Goal: Complete application form

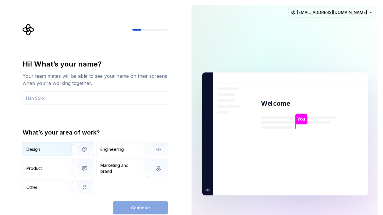
click at [44, 147] on div "Design" at bounding box center [44, 149] width 37 height 6
click at [46, 90] on div "Hi! What’s your name? Your team mates will be able to see your name on their sc…" at bounding box center [95, 81] width 145 height 45
click at [46, 98] on input "text" at bounding box center [95, 97] width 145 height 13
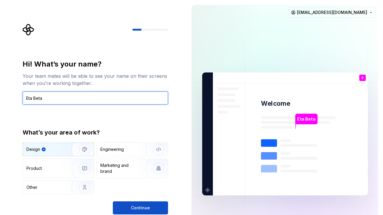
type input "Eta Beta"
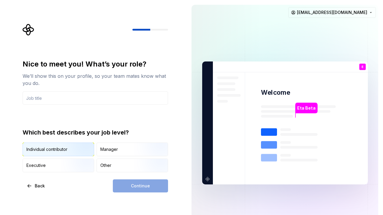
click at [53, 144] on div "Individual contributor" at bounding box center [58, 149] width 71 height 13
click at [141, 179] on div "Nice to meet you! What’s your role? We’ll show this on your profile, so your te…" at bounding box center [95, 125] width 145 height 133
click at [140, 183] on div "Continue" at bounding box center [140, 185] width 55 height 13
click at [62, 97] on input "text" at bounding box center [95, 97] width 145 height 13
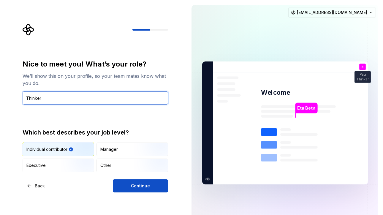
type input "Thinker"
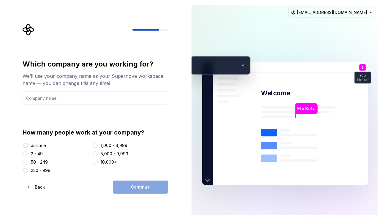
click at [104, 164] on div "10,000+" at bounding box center [109, 162] width 16 height 6
click at [98, 164] on button "10,000+" at bounding box center [95, 162] width 5 height 5
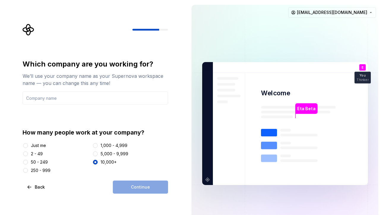
click at [134, 188] on div "Continue" at bounding box center [140, 186] width 55 height 13
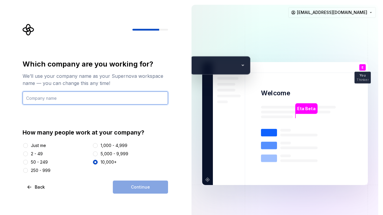
click at [53, 96] on input "text" at bounding box center [95, 97] width 145 height 13
type input "Test"
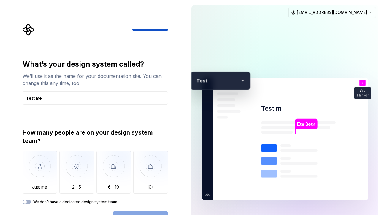
type input "Test me"
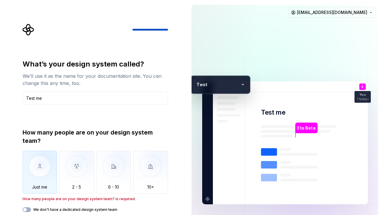
click at [42, 162] on img "button" at bounding box center [40, 171] width 35 height 40
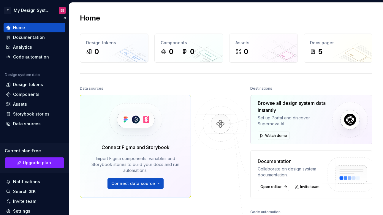
click at [33, 29] on div "Home" at bounding box center [34, 28] width 57 height 6
click at [101, 58] on div "Design tokens 0" at bounding box center [114, 48] width 68 height 28
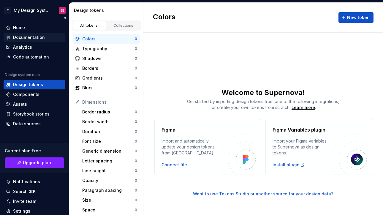
click at [32, 35] on div "Documentation" at bounding box center [29, 37] width 32 height 6
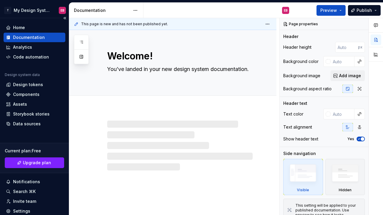
type textarea "*"
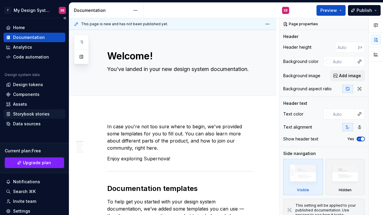
click at [34, 111] on div "Storybook stories" at bounding box center [31, 114] width 37 height 6
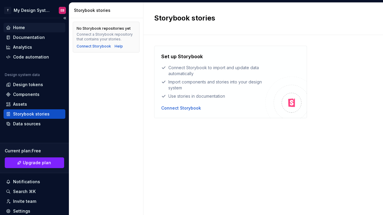
click at [23, 26] on div "Home" at bounding box center [19, 28] width 12 height 6
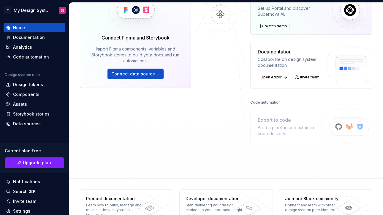
scroll to position [129, 0]
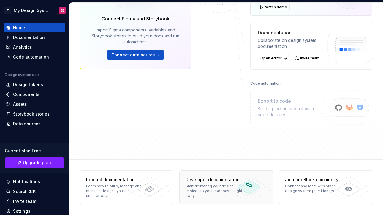
click at [202, 193] on div "Start delivering your design choices to your codebases right away." at bounding box center [215, 191] width 58 height 14
